Goal: Task Accomplishment & Management: Complete application form

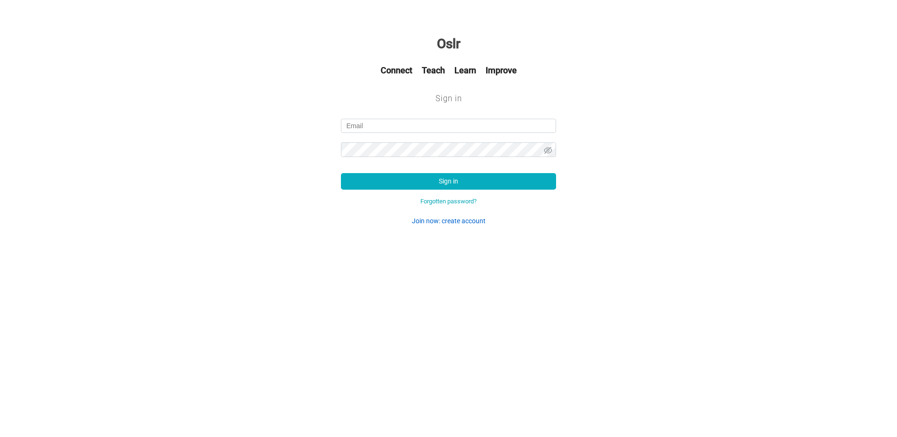
click at [471, 218] on link "Join now: create account" at bounding box center [449, 221] width 74 height 8
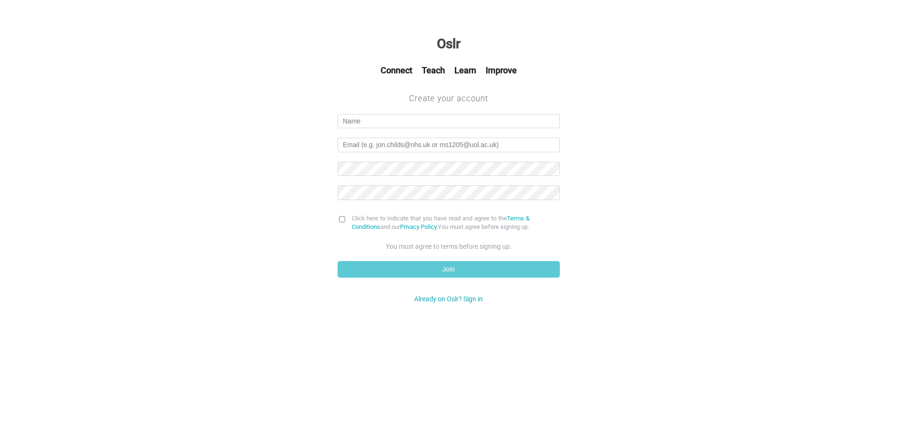
click at [421, 125] on input "text" at bounding box center [448, 121] width 222 height 15
type input "Alireza Moomivand"
type input "alireza.moomivand@gmail.com"
click at [345, 219] on input "checkbox" at bounding box center [342, 219] width 6 height 6
checkbox input "true"
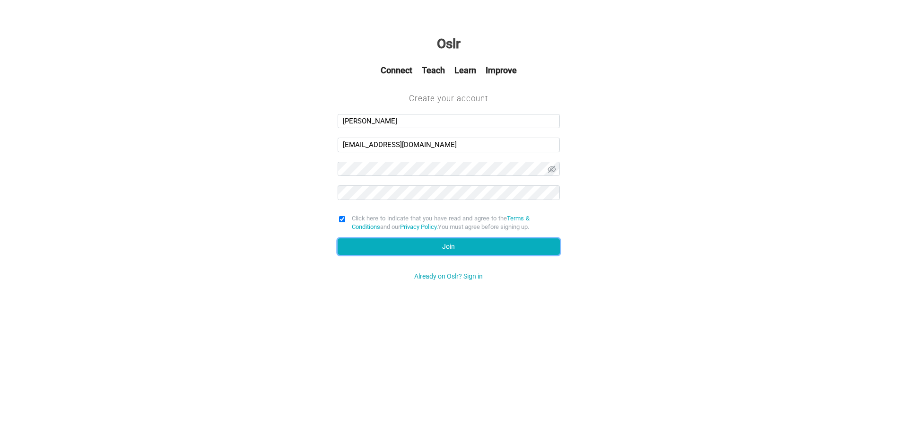
click at [443, 255] on button "Join" at bounding box center [448, 246] width 222 height 17
click at [425, 124] on input "Alireza Moomivand" at bounding box center [448, 121] width 222 height 15
type input "Alireza"
click at [448, 255] on button "Join" at bounding box center [448, 246] width 222 height 17
click at [551, 171] on img at bounding box center [551, 168] width 9 height 9
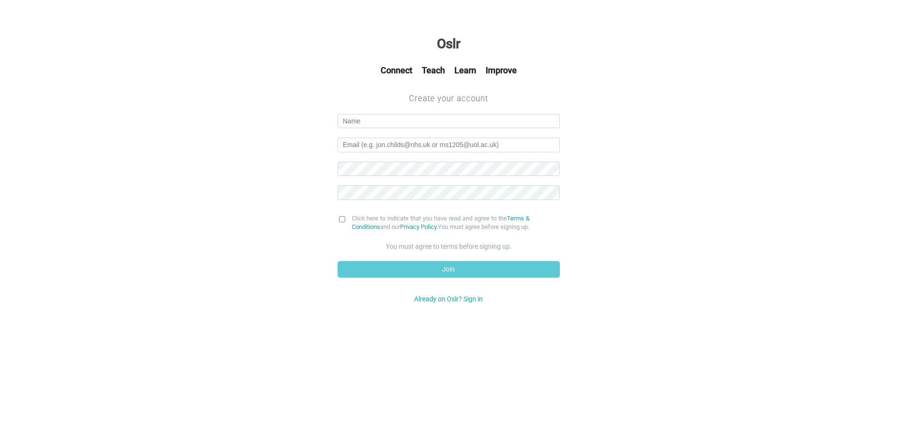
click at [379, 127] on input "text" at bounding box center [448, 121] width 222 height 15
type input "Alireza"
type input "[EMAIL_ADDRESS][DOMAIN_NAME]"
click at [341, 217] on input "checkbox" at bounding box center [342, 219] width 6 height 6
checkbox input "true"
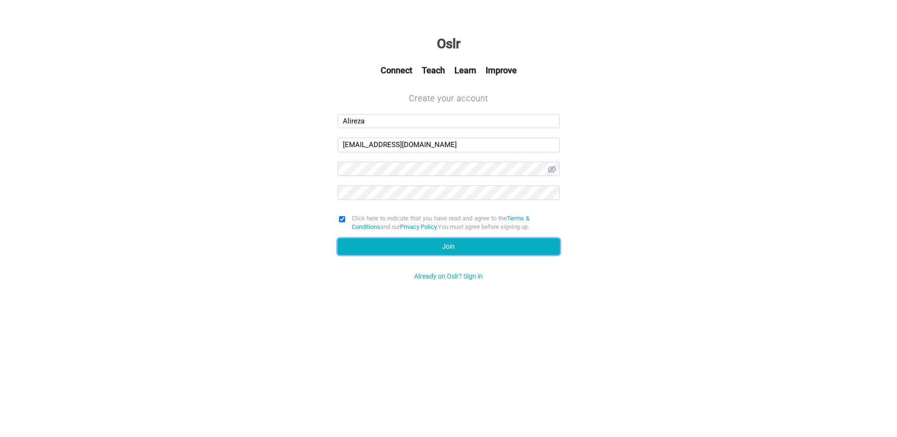
click at [436, 255] on button "Join" at bounding box center [448, 246] width 222 height 17
click at [402, 255] on button "Join" at bounding box center [448, 246] width 222 height 17
